Goal: Task Accomplishment & Management: Manage account settings

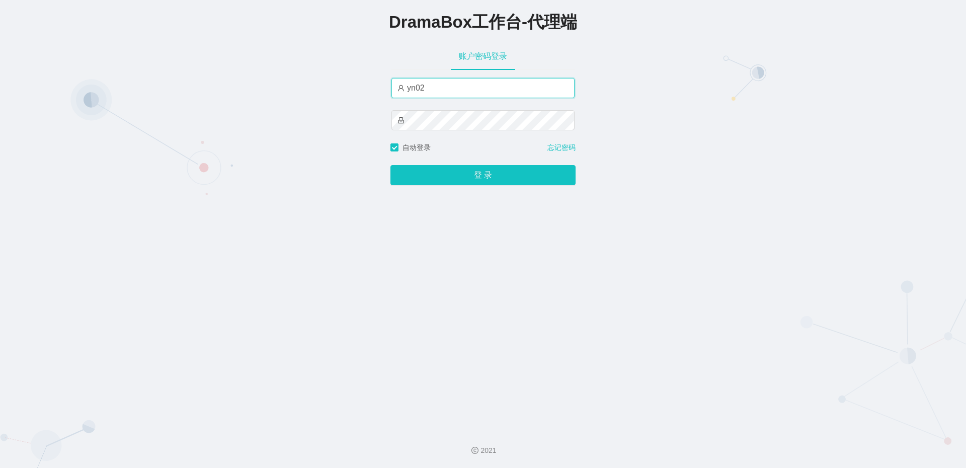
drag, startPoint x: 427, startPoint y: 90, endPoint x: 357, endPoint y: 82, distance: 69.8
click at [357, 82] on div "DramaBox工作台-代理端 账户密码登录 yn02 自动登录 忘记密码 登 录" at bounding box center [483, 210] width 966 height 421
paste input "by"
type input "by2"
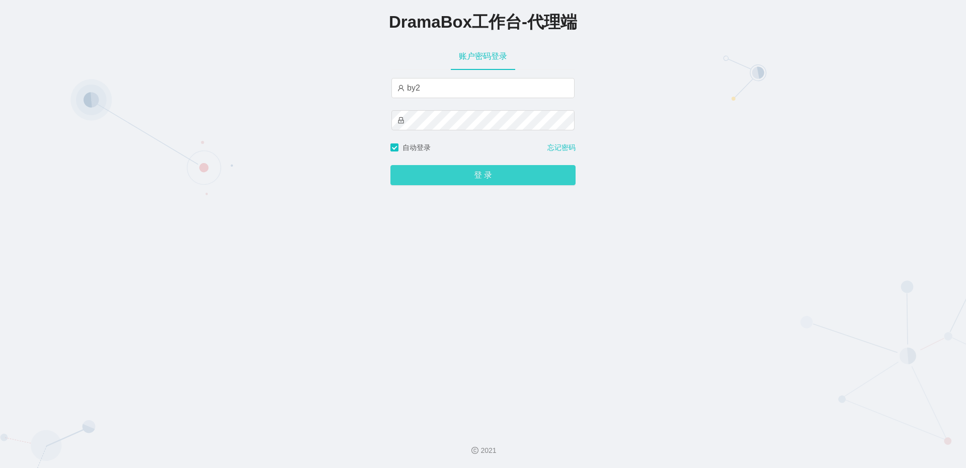
click at [466, 175] on button "登 录" at bounding box center [482, 175] width 185 height 20
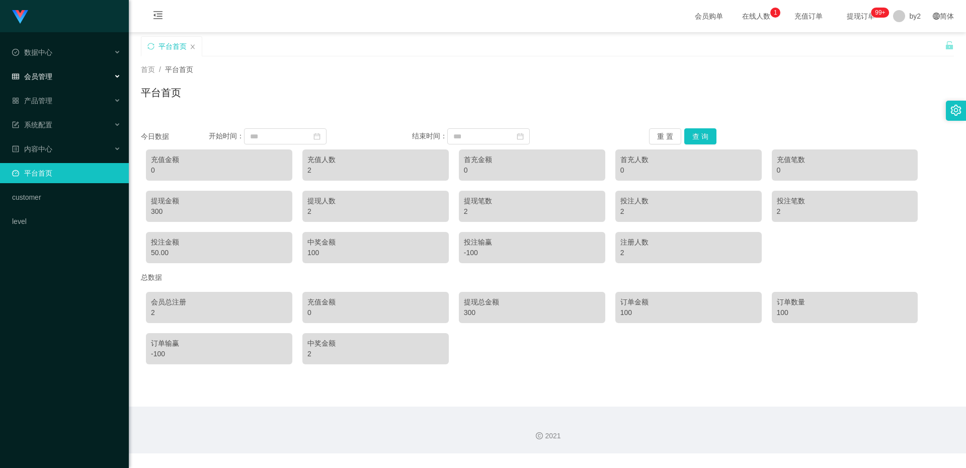
click at [32, 74] on span "会员管理" at bounding box center [32, 76] width 40 height 8
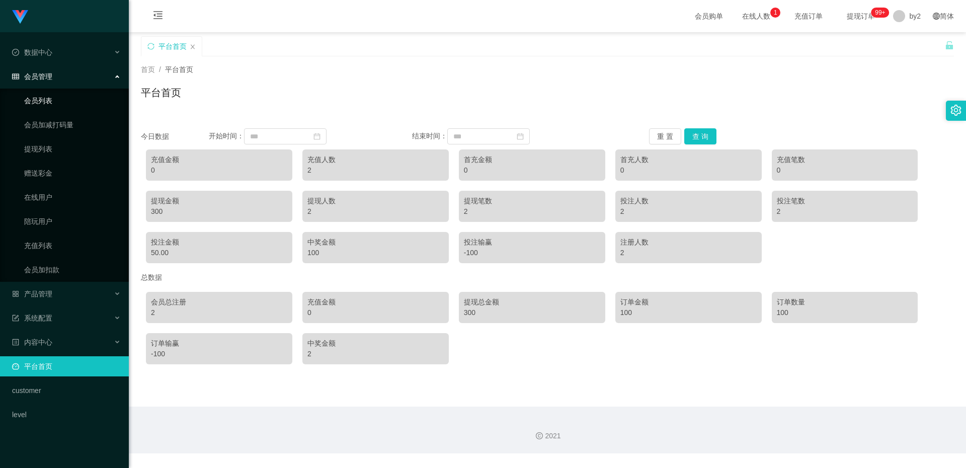
click at [57, 97] on link "会员列表" at bounding box center [72, 101] width 97 height 20
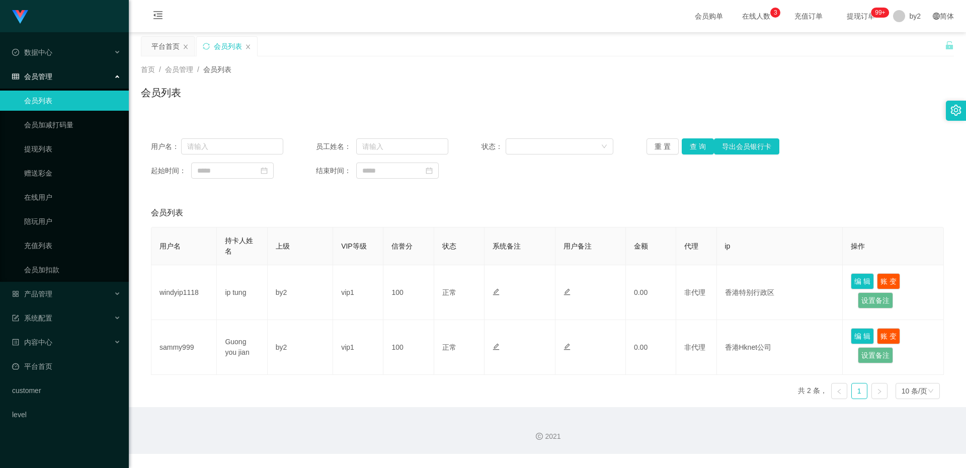
click at [408, 389] on div "用户名 持卡人姓名 上级 VIP等级 信誉分 状态 系统备注 用户备注 金额 代理 ip 操作 windyip1118 ip tung by2 vip1 10…" at bounding box center [547, 317] width 793 height 180
